Goal: Information Seeking & Learning: Learn about a topic

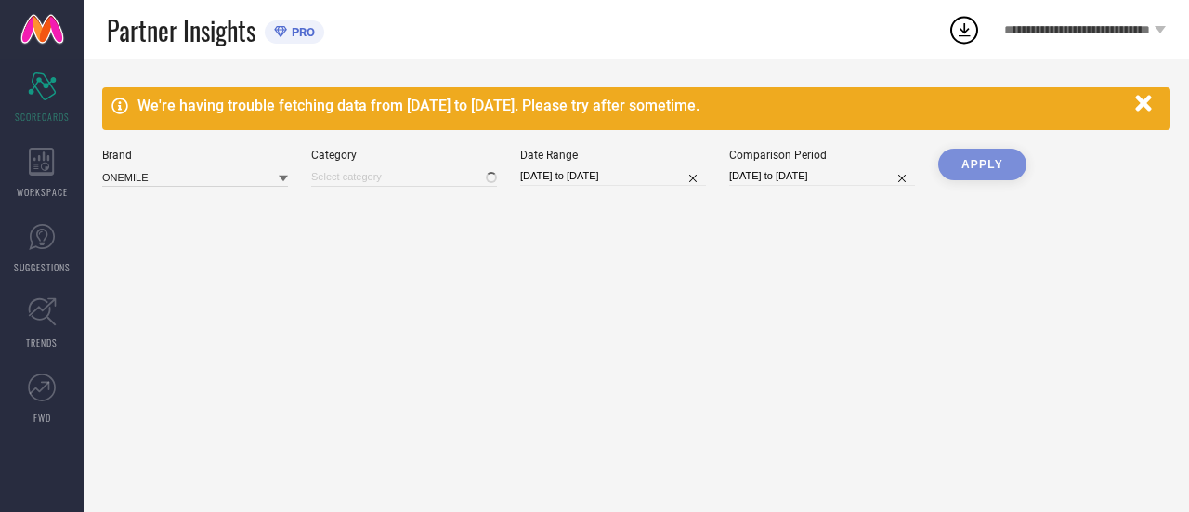
type input "Men-Jackets"
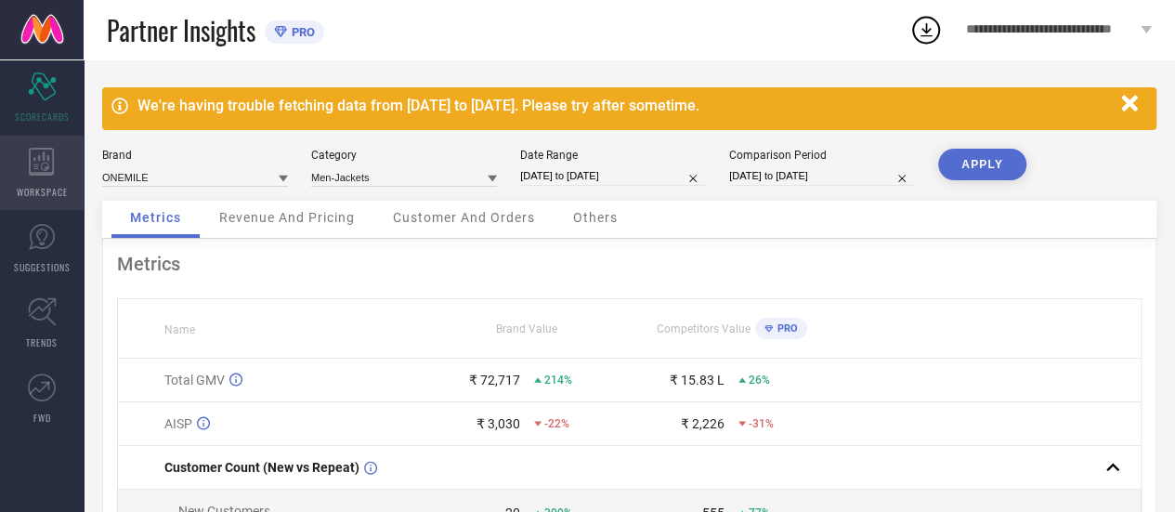
click at [68, 160] on div "WORKSPACE" at bounding box center [42, 173] width 84 height 74
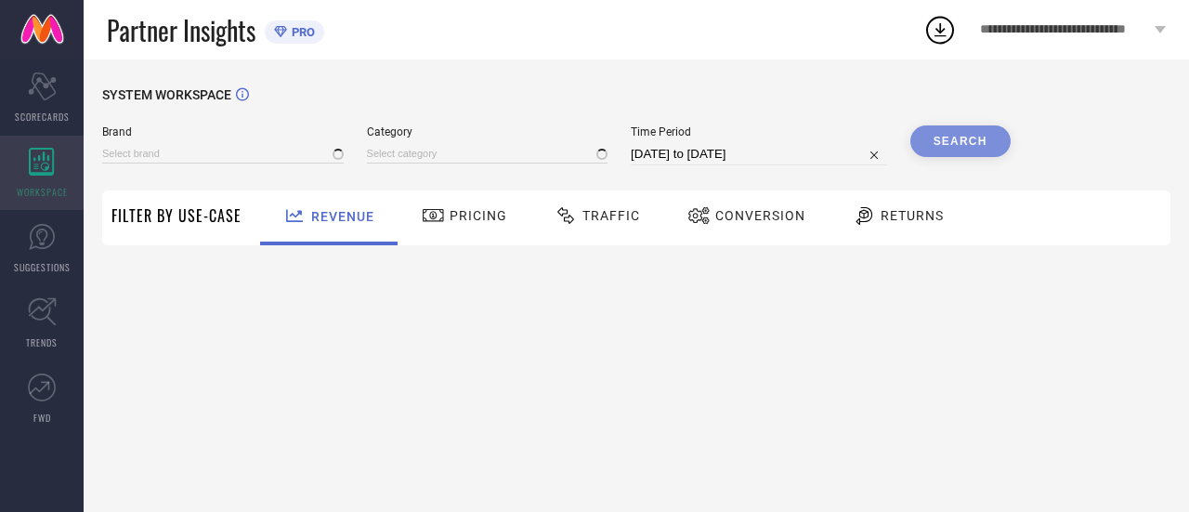
type input "ONEMILE"
type input "All"
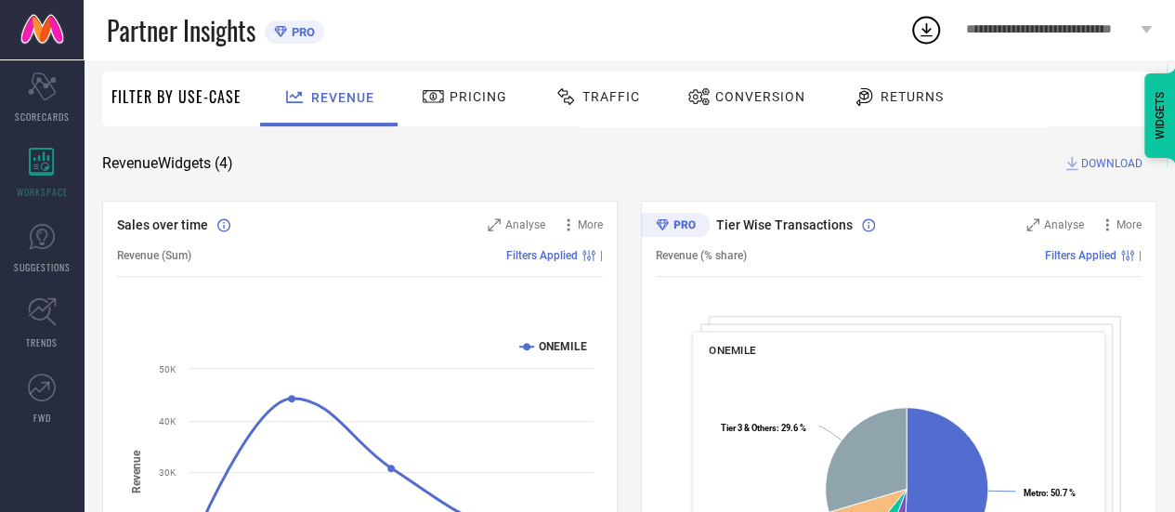
scroll to position [117, 0]
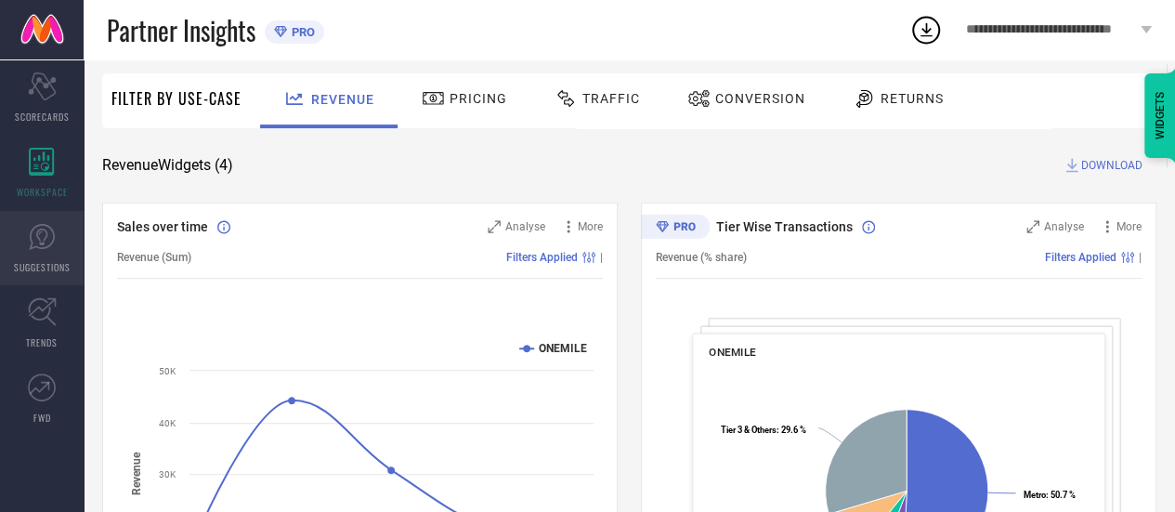
click at [61, 244] on link "SUGGESTIONS" at bounding box center [42, 248] width 84 height 74
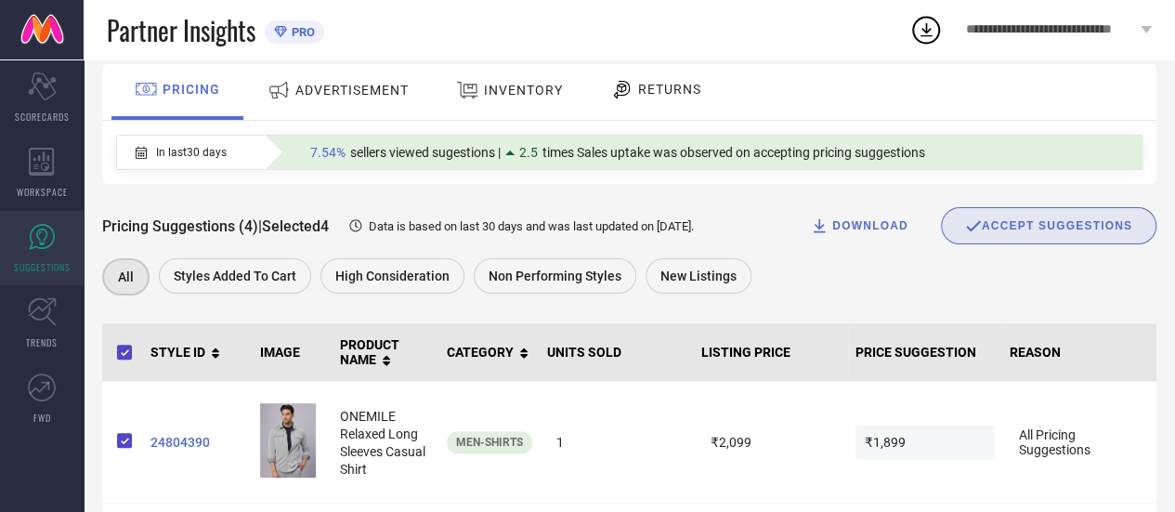
scroll to position [124, 0]
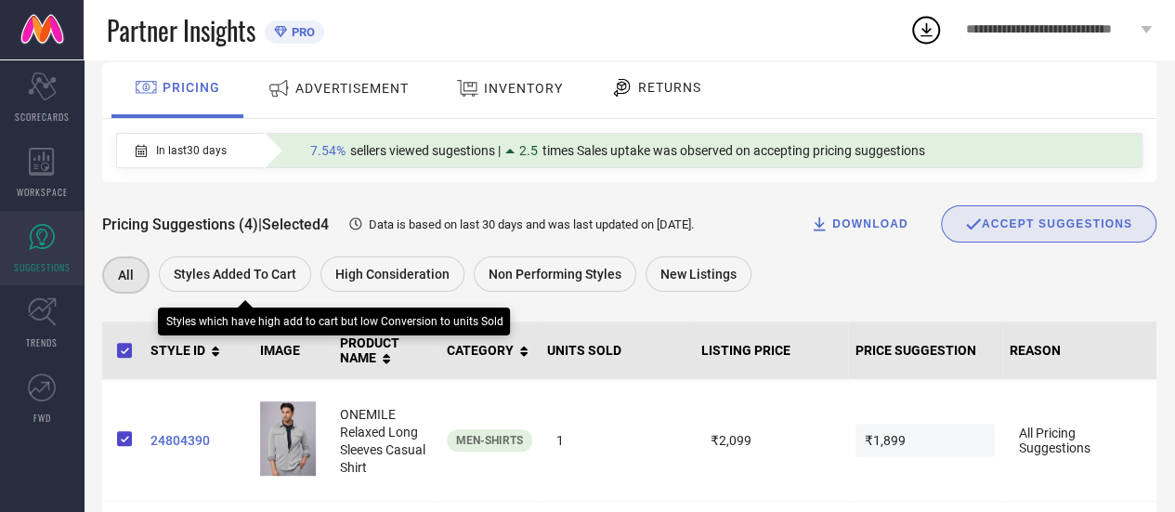
click at [260, 279] on span "Styles Added To Cart" at bounding box center [235, 273] width 123 height 15
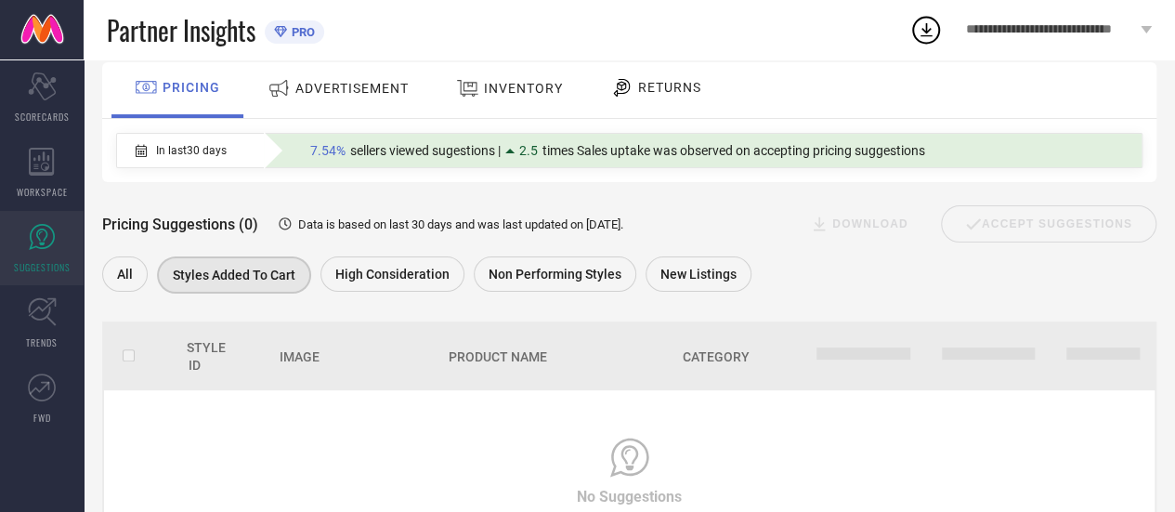
scroll to position [154, 0]
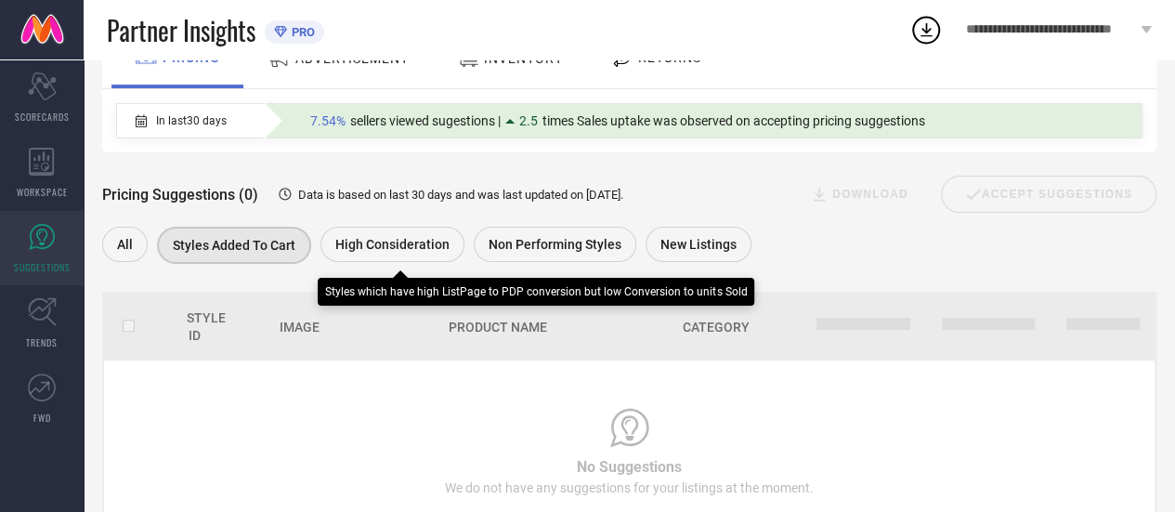
click at [425, 242] on span "High Consideration" at bounding box center [392, 244] width 114 height 15
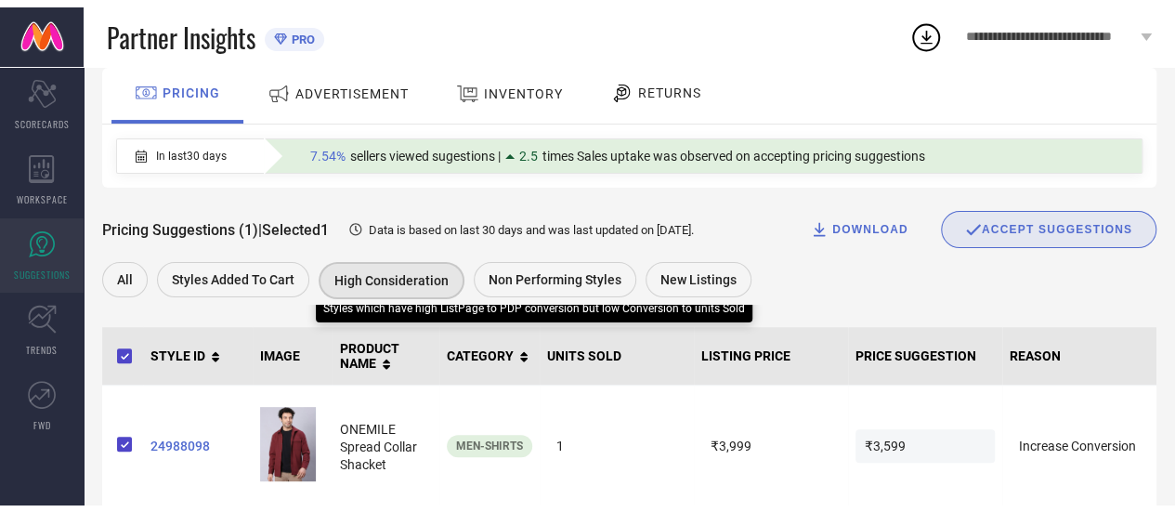
scroll to position [145, 0]
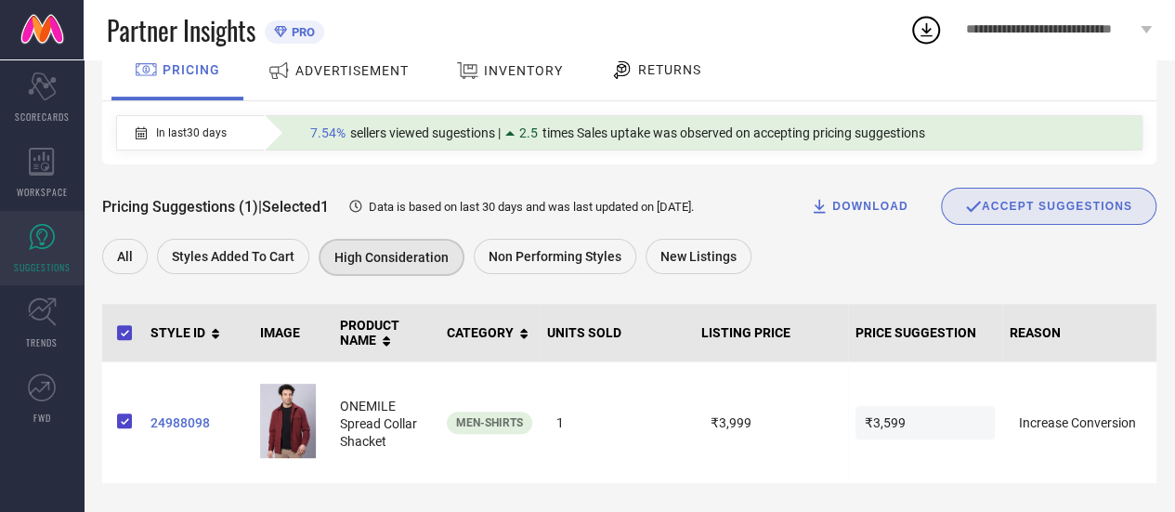
click at [672, 200] on span "Data is based on last 30 days and was last updated on [DATE] ." at bounding box center [531, 207] width 325 height 14
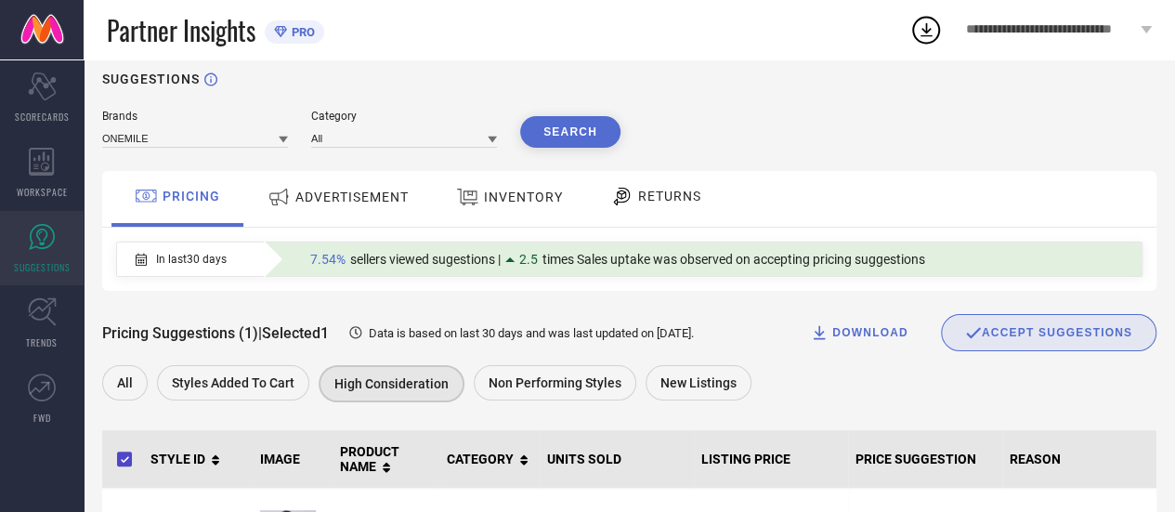
scroll to position [0, 0]
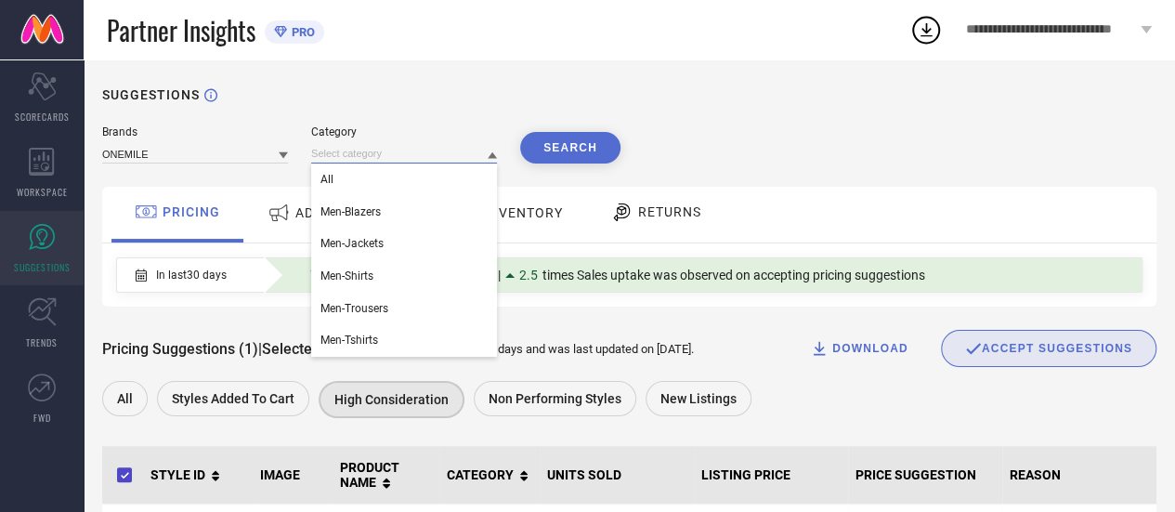
click at [351, 156] on input at bounding box center [404, 153] width 186 height 19
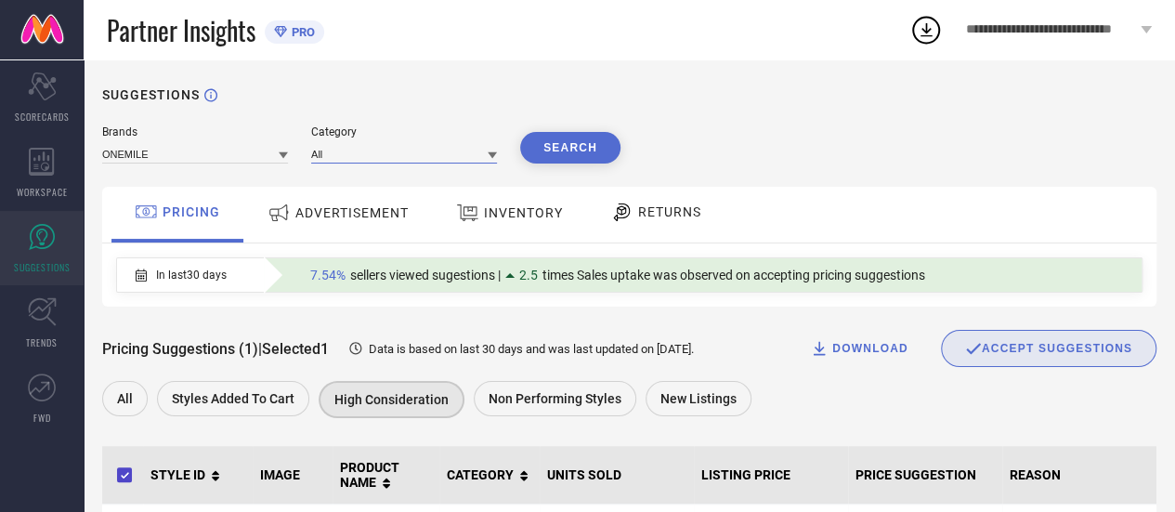
click at [351, 156] on input at bounding box center [404, 153] width 186 height 19
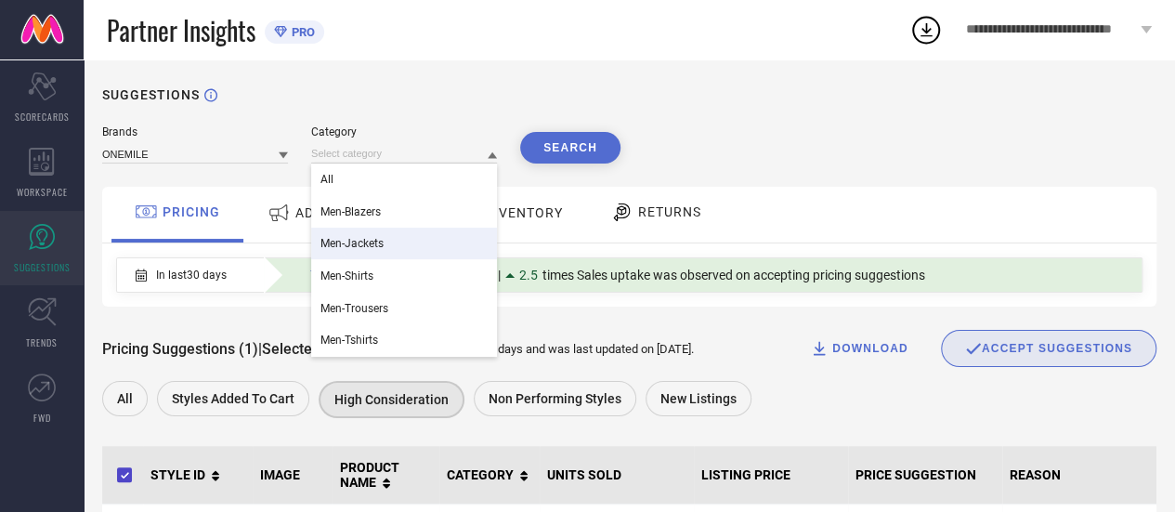
click at [416, 230] on div "Men-Jackets" at bounding box center [404, 243] width 186 height 32
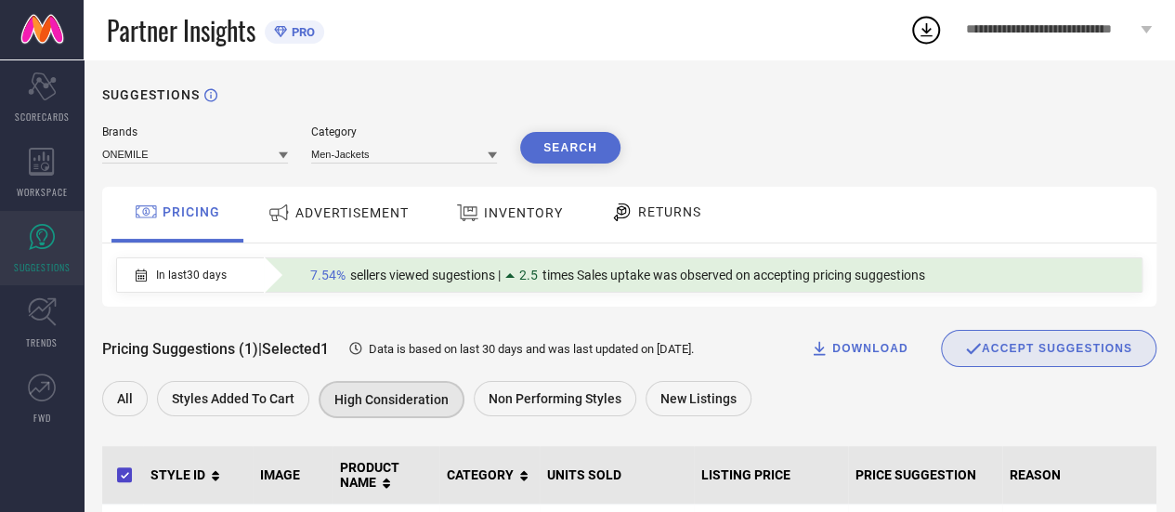
click at [571, 153] on button "Search" at bounding box center [570, 148] width 100 height 32
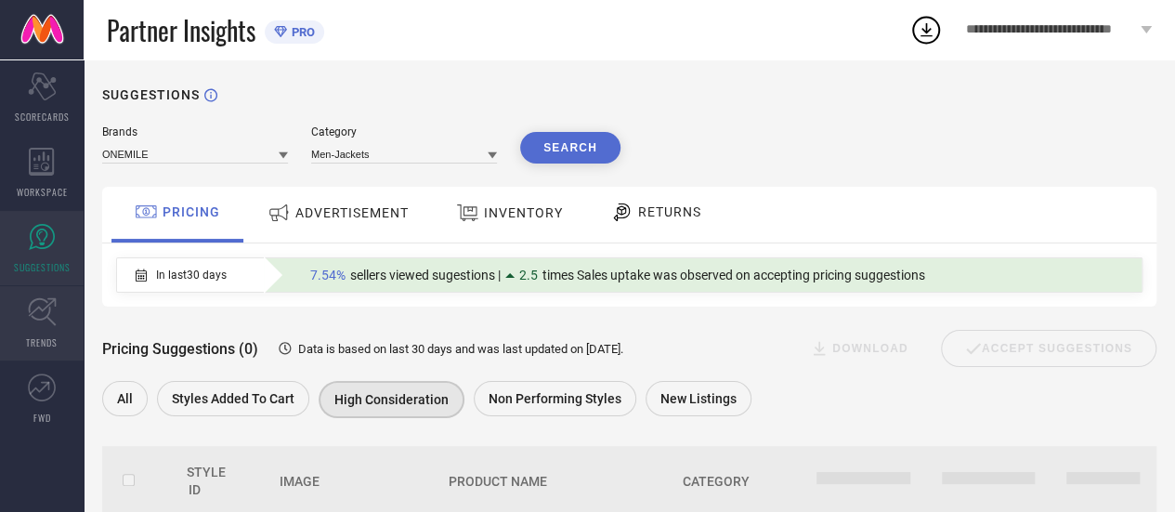
click at [42, 331] on link "TRENDS" at bounding box center [42, 323] width 84 height 74
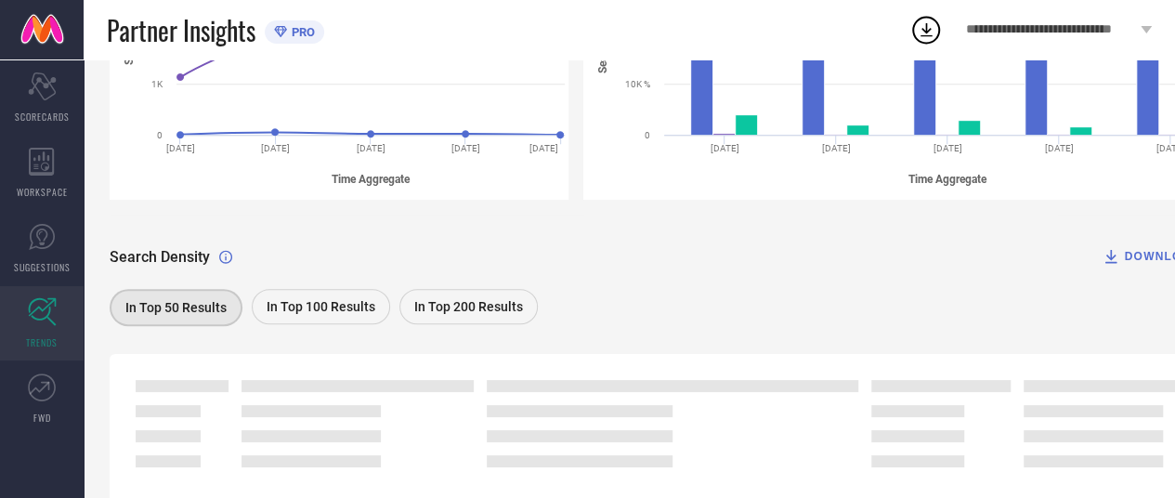
scroll to position [425, 0]
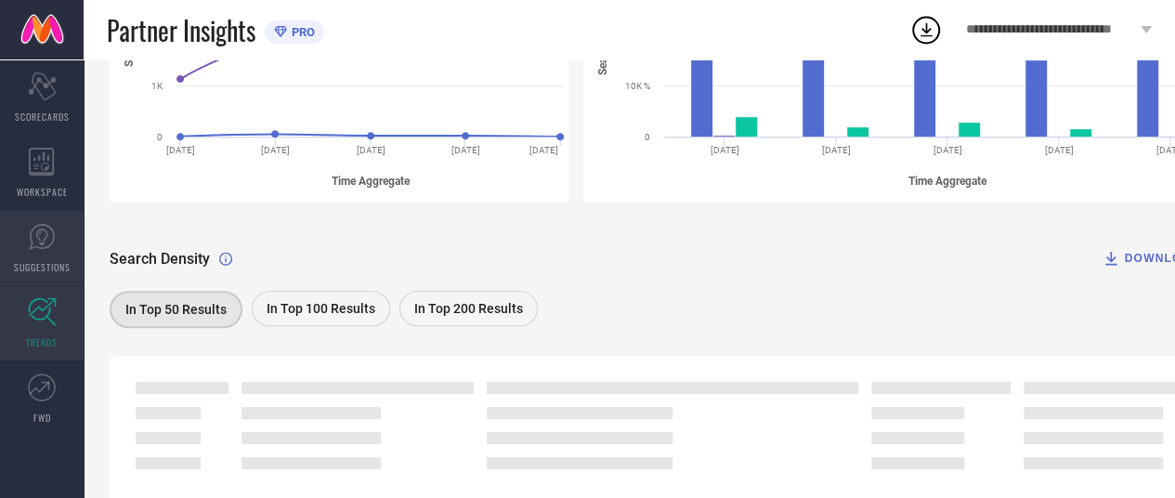
click at [35, 249] on icon at bounding box center [42, 237] width 28 height 28
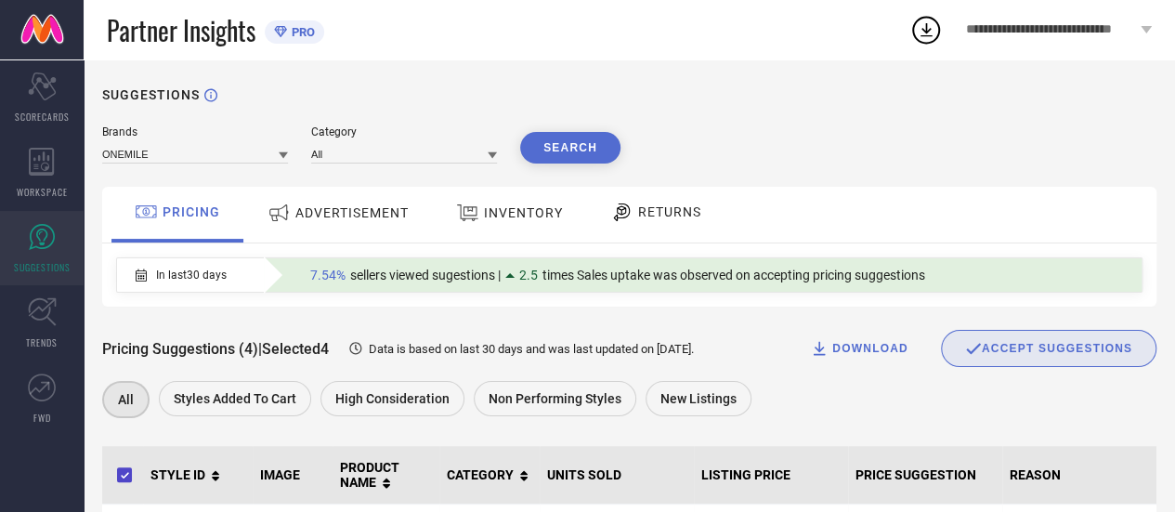
click at [503, 203] on div "INVENTORY" at bounding box center [509, 212] width 116 height 33
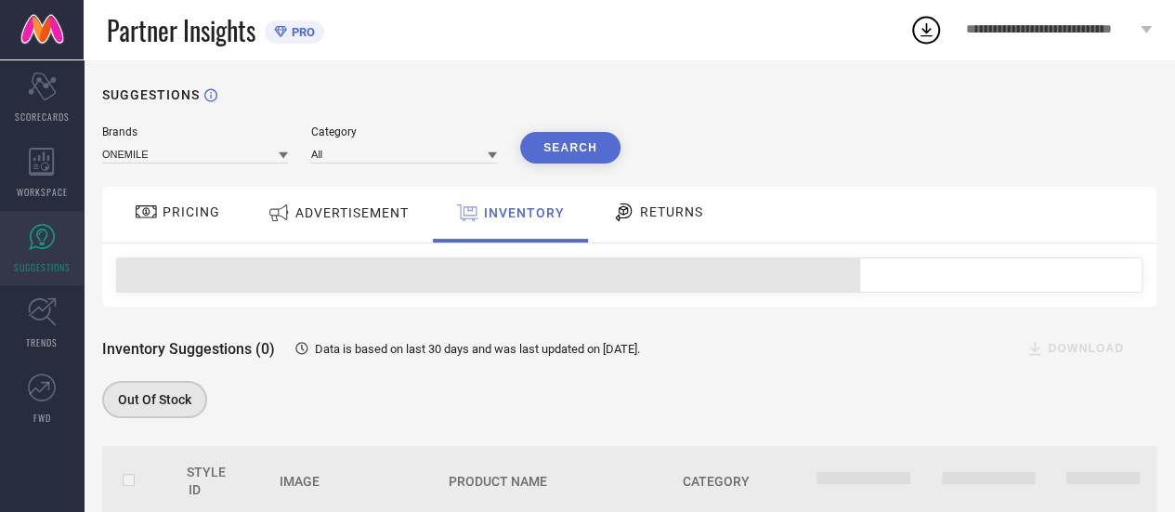
click at [379, 201] on div "ADVERTISEMENT" at bounding box center [338, 212] width 150 height 33
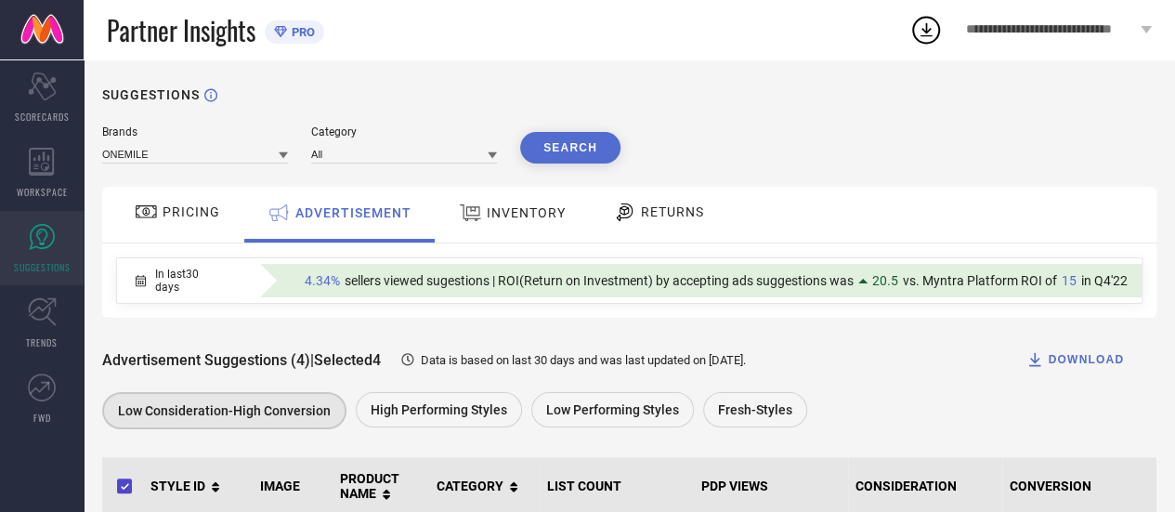
click at [678, 218] on span "RETURNS" at bounding box center [672, 211] width 63 height 15
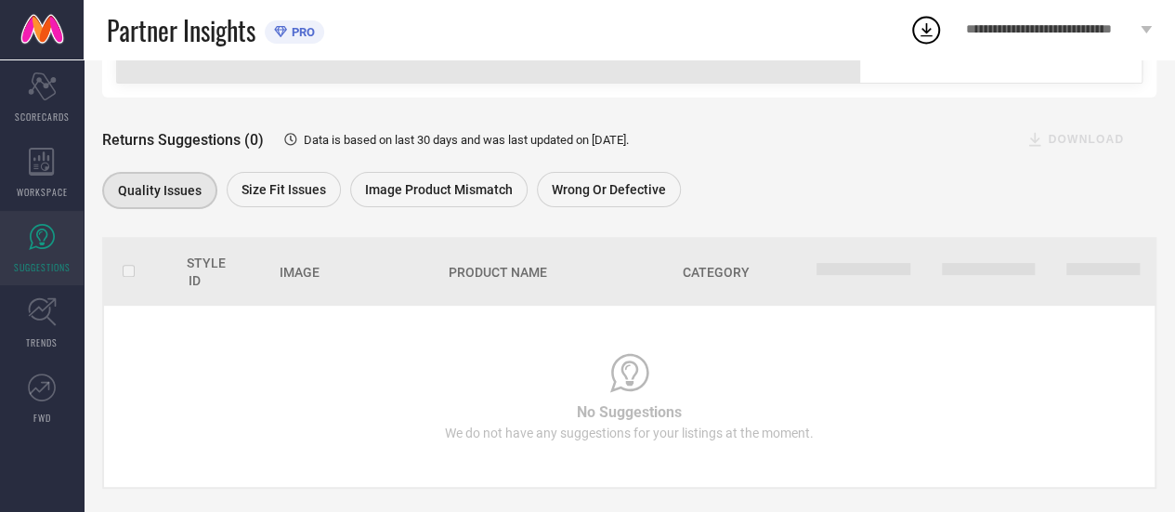
scroll to position [236, 0]
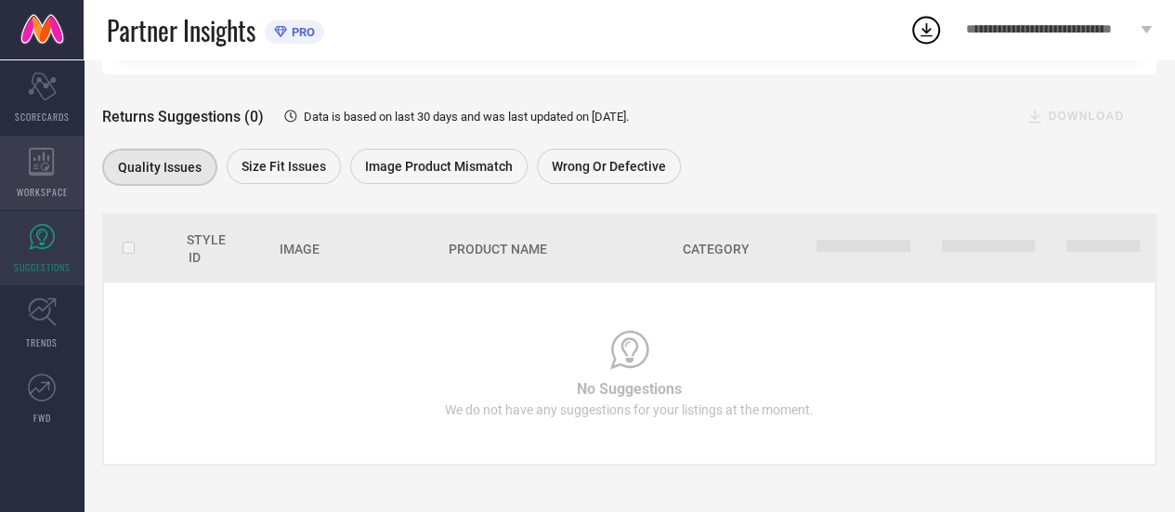
click at [12, 181] on div "WORKSPACE" at bounding box center [42, 173] width 84 height 74
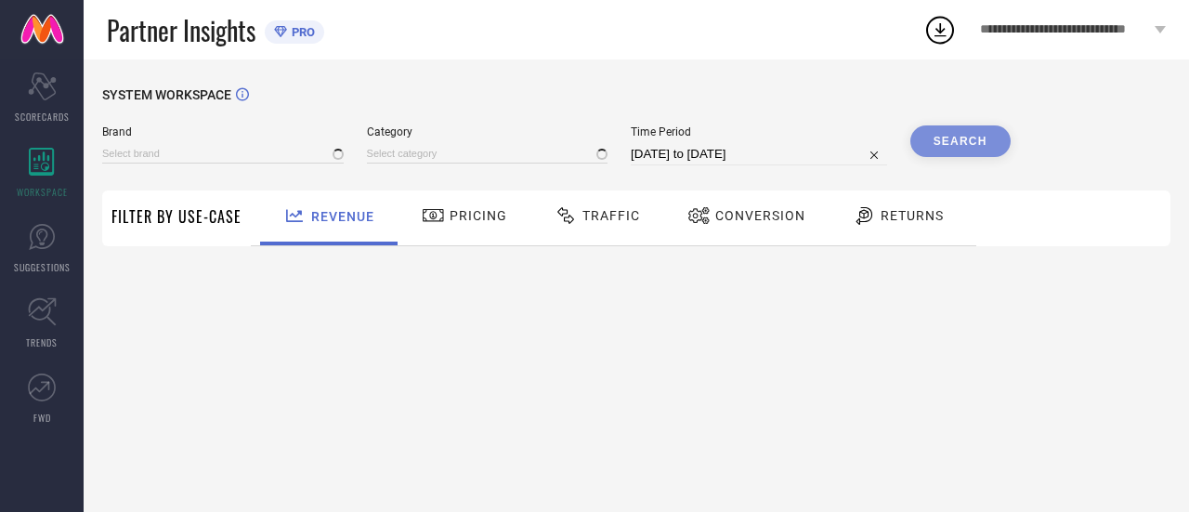
type input "ONEMILE"
type input "All"
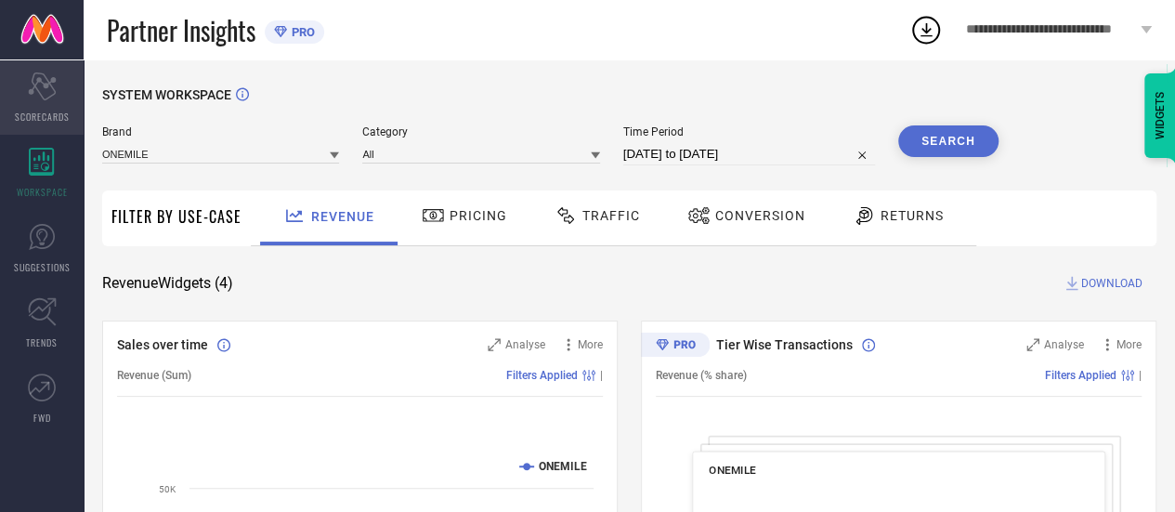
click at [65, 84] on div "Scorecard SCORECARDS" at bounding box center [42, 97] width 84 height 74
